Goal: Information Seeking & Learning: Learn about a topic

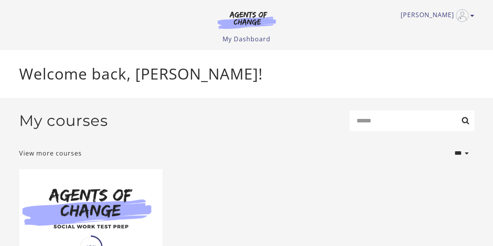
scroll to position [102, 0]
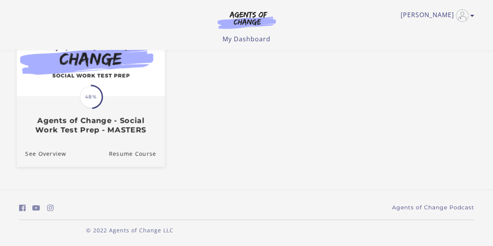
click at [87, 88] on span "48%" at bounding box center [91, 97] width 22 height 22
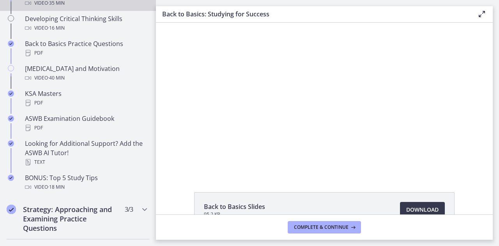
scroll to position [298, 0]
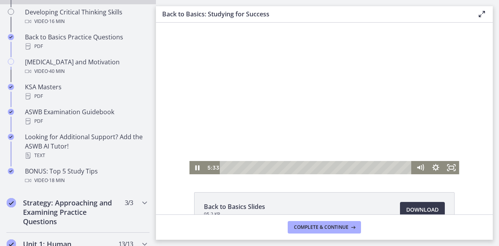
click at [339, 109] on div at bounding box center [324, 99] width 270 height 152
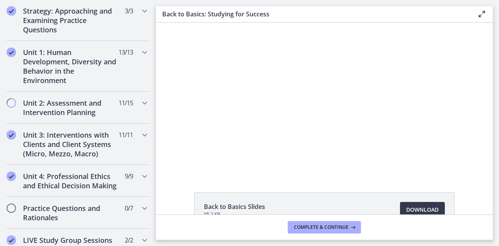
scroll to position [520, 0]
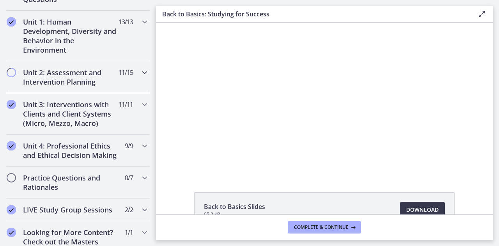
click at [76, 74] on h2 "Unit 2: Assessment and Intervention Planning" at bounding box center [70, 77] width 95 height 19
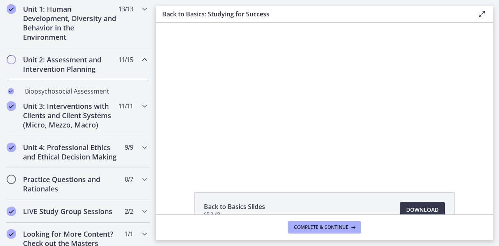
scroll to position [211, 0]
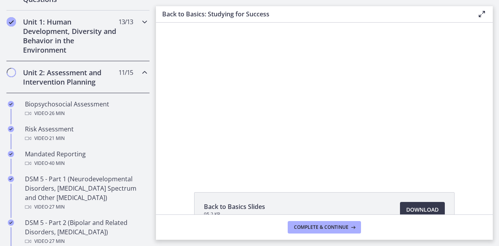
click at [94, 39] on h2 "Unit 1: Human Development, Diversity and Behavior in the Environment" at bounding box center [70, 35] width 95 height 37
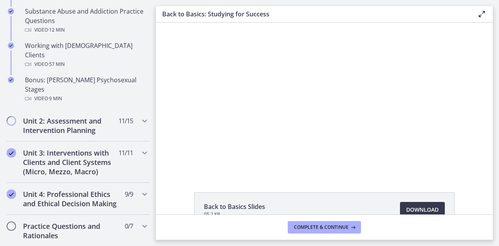
scroll to position [561, 0]
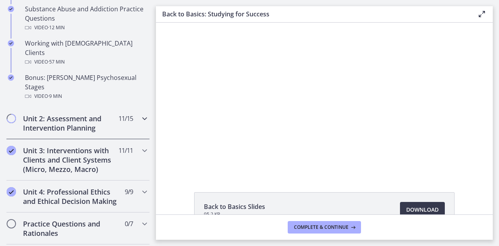
click at [99, 114] on h2 "Unit 2: Assessment and Intervention Planning" at bounding box center [70, 123] width 95 height 19
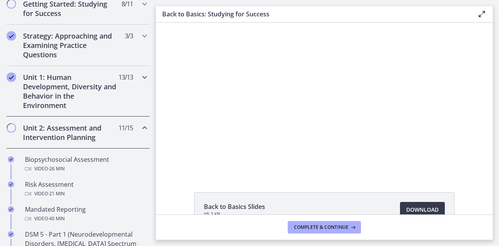
scroll to position [156, 0]
click at [63, 80] on h2 "Unit 1: Human Development, Diversity and Behavior in the Environment" at bounding box center [70, 90] width 95 height 37
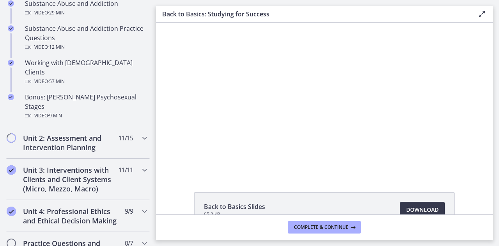
scroll to position [541, 0]
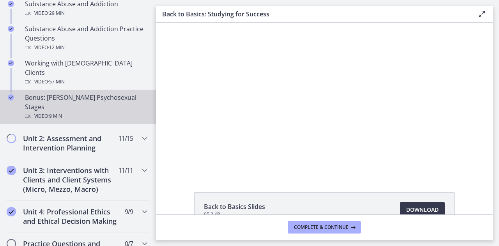
click at [87, 93] on div "Bonus: [PERSON_NAME] Psychosexual Stages Video · 9 min" at bounding box center [86, 107] width 122 height 28
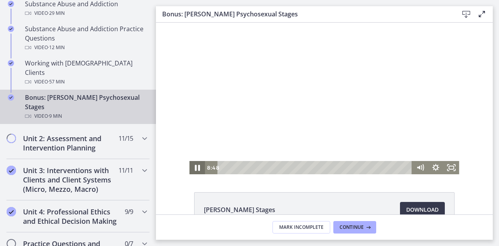
click at [195, 166] on icon "Pause" at bounding box center [197, 168] width 5 height 6
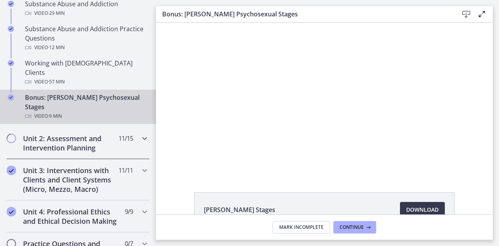
click at [108, 134] on h2 "Unit 2: Assessment and Intervention Planning" at bounding box center [70, 143] width 95 height 19
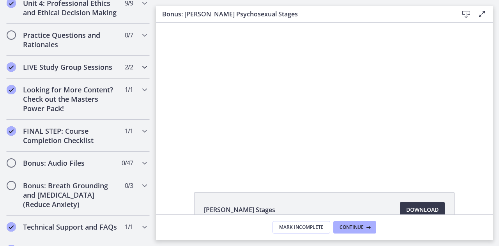
click at [106, 72] on h2 "LIVE Study Group Sessions" at bounding box center [70, 66] width 95 height 9
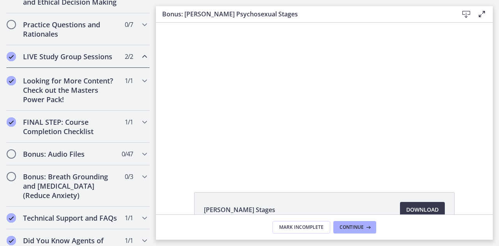
scroll to position [345, 0]
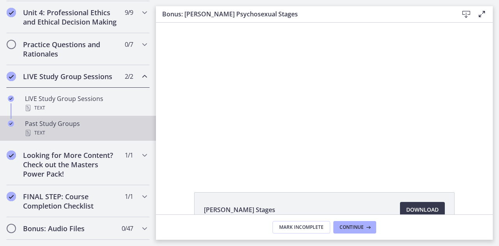
click at [67, 138] on div "Text" at bounding box center [86, 132] width 122 height 9
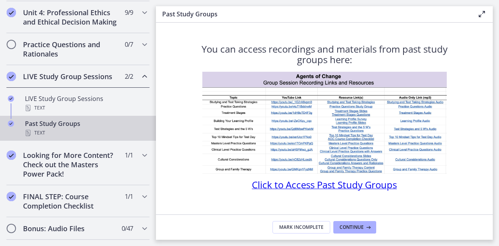
click at [345, 188] on span "Click to Access Past Study Groups" at bounding box center [324, 184] width 145 height 13
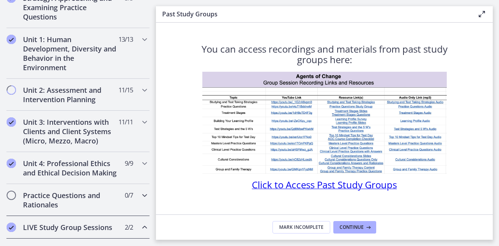
scroll to position [194, 0]
click at [81, 102] on h2 "Unit 2: Assessment and Intervention Planning" at bounding box center [70, 94] width 95 height 19
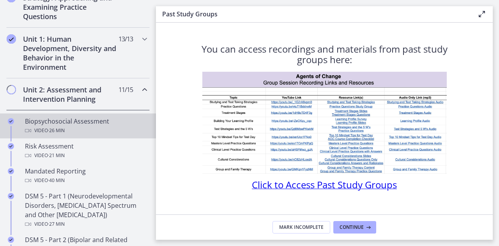
click at [90, 126] on div "Video · 26 min" at bounding box center [86, 130] width 122 height 9
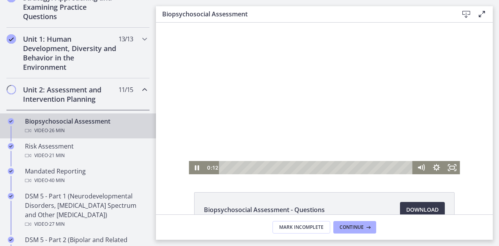
click at [330, 105] on div at bounding box center [324, 99] width 271 height 152
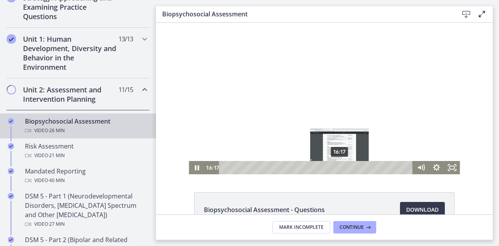
click at [337, 169] on div "16:17" at bounding box center [317, 167] width 184 height 13
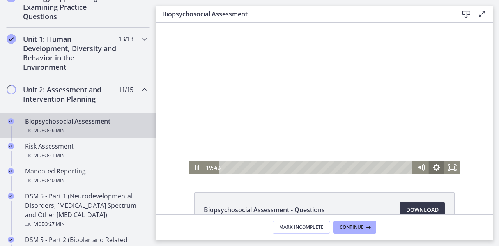
click at [431, 163] on icon "Show settings menu" at bounding box center [437, 167] width 16 height 13
click at [431, 163] on icon "Hide settings menu" at bounding box center [437, 167] width 16 height 13
click at [343, 116] on div at bounding box center [324, 99] width 271 height 152
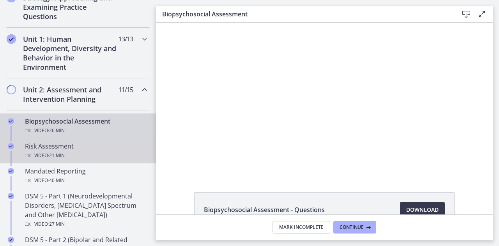
click at [91, 155] on div "Video · 21 min" at bounding box center [86, 155] width 122 height 9
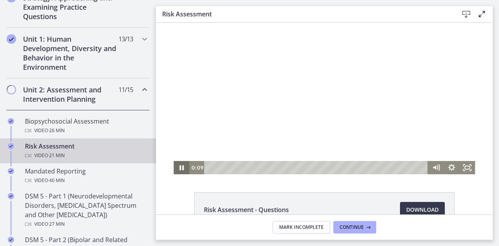
click at [176, 166] on icon "Pause" at bounding box center [181, 167] width 16 height 13
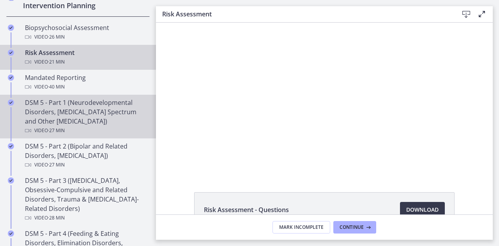
scroll to position [286, 0]
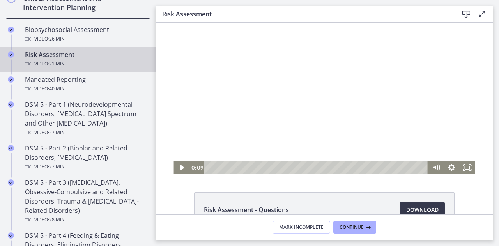
click at [306, 73] on div at bounding box center [323, 99] width 301 height 152
click at [295, 48] on div at bounding box center [323, 99] width 301 height 152
click at [276, 101] on div at bounding box center [323, 99] width 301 height 152
click at [178, 162] on icon "Play Video" at bounding box center [182, 168] width 19 height 16
click at [178, 162] on icon "Pause" at bounding box center [181, 168] width 19 height 16
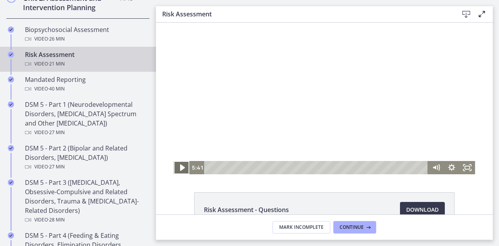
click at [177, 166] on icon "Play Video" at bounding box center [182, 168] width 19 height 16
click at [336, 165] on div "12:27" at bounding box center [317, 167] width 214 height 13
click at [173, 166] on icon "Pause" at bounding box center [181, 167] width 16 height 13
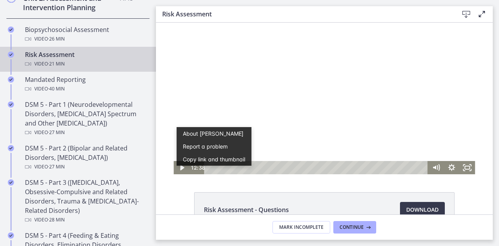
click at [307, 112] on div at bounding box center [323, 99] width 301 height 152
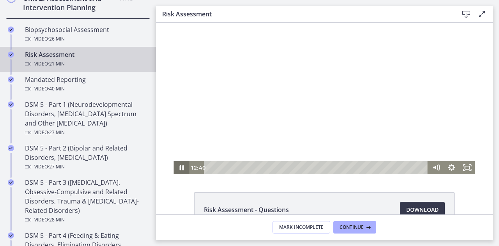
click at [179, 166] on icon "Pause" at bounding box center [181, 167] width 4 height 5
click at [398, 166] on div "18:27" at bounding box center [317, 167] width 214 height 13
click at [279, 115] on div at bounding box center [323, 99] width 301 height 152
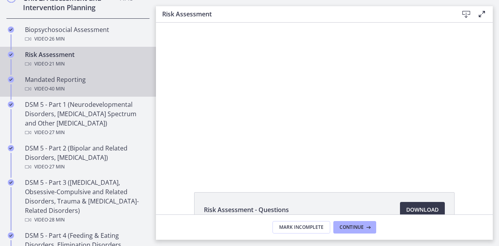
click at [36, 82] on div "Mandated Reporting Video · 40 min" at bounding box center [86, 84] width 122 height 19
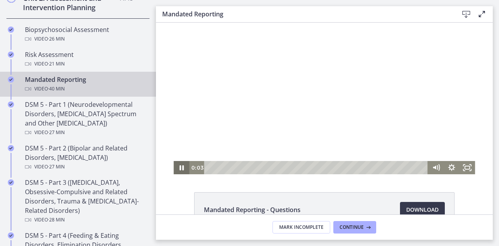
click at [179, 165] on icon "Pause" at bounding box center [181, 167] width 16 height 13
